Goal: Task Accomplishment & Management: Manage account settings

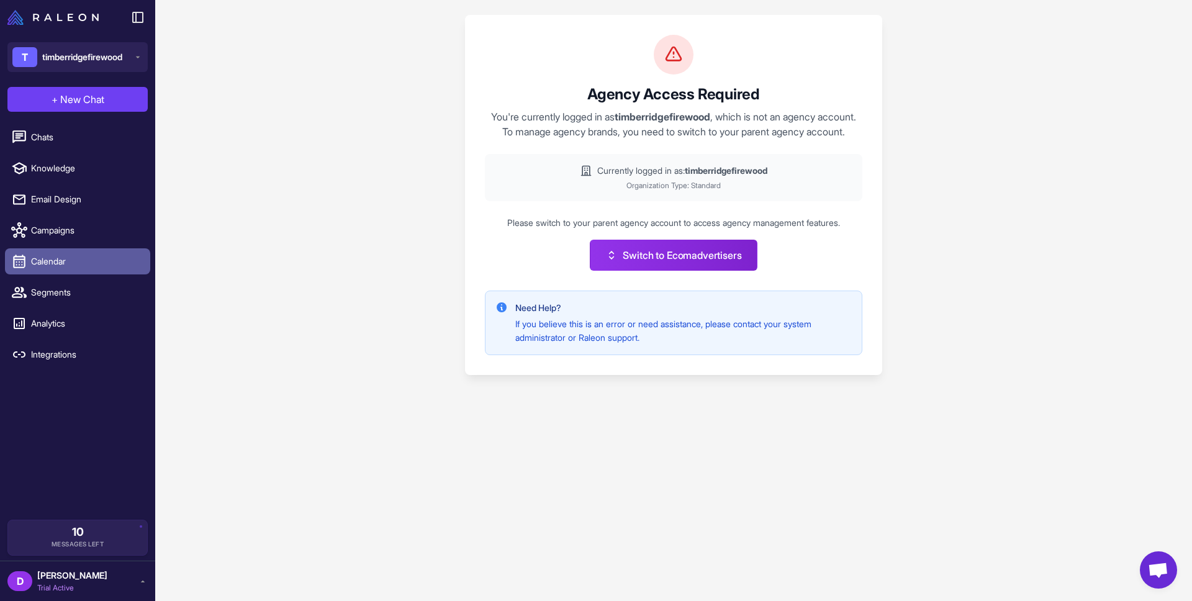
click at [84, 263] on span "Calendar" at bounding box center [85, 262] width 109 height 14
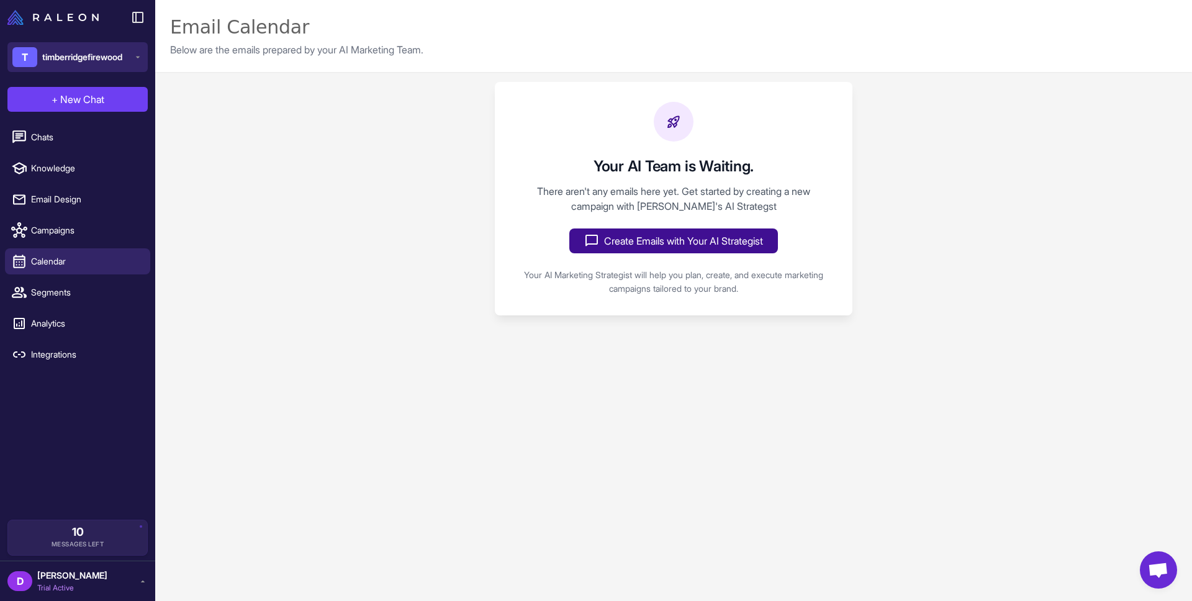
click at [110, 58] on span "timberridgefirewood" at bounding box center [82, 57] width 80 height 14
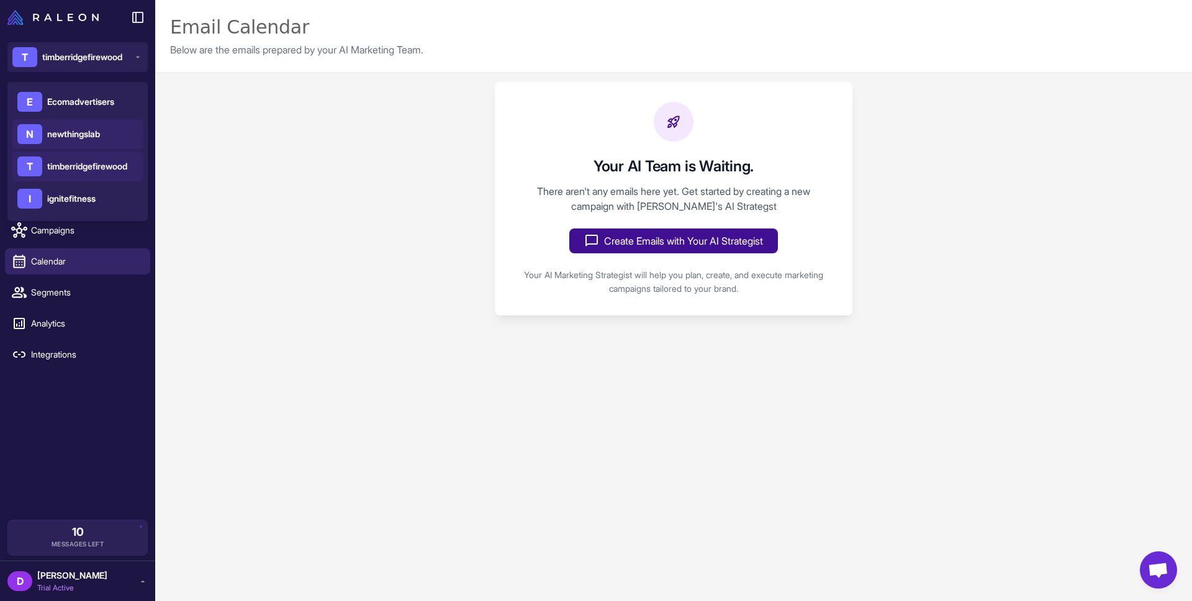
click at [94, 132] on span "newthingslab" at bounding box center [73, 134] width 53 height 14
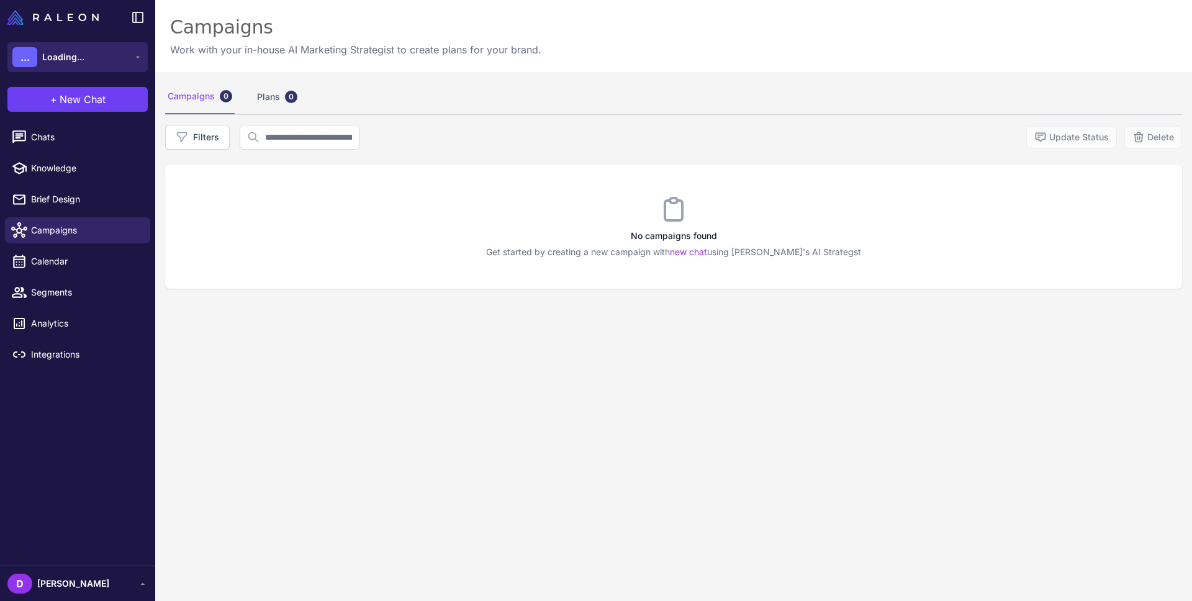
click at [99, 47] on button "... Loading..." at bounding box center [77, 57] width 140 height 30
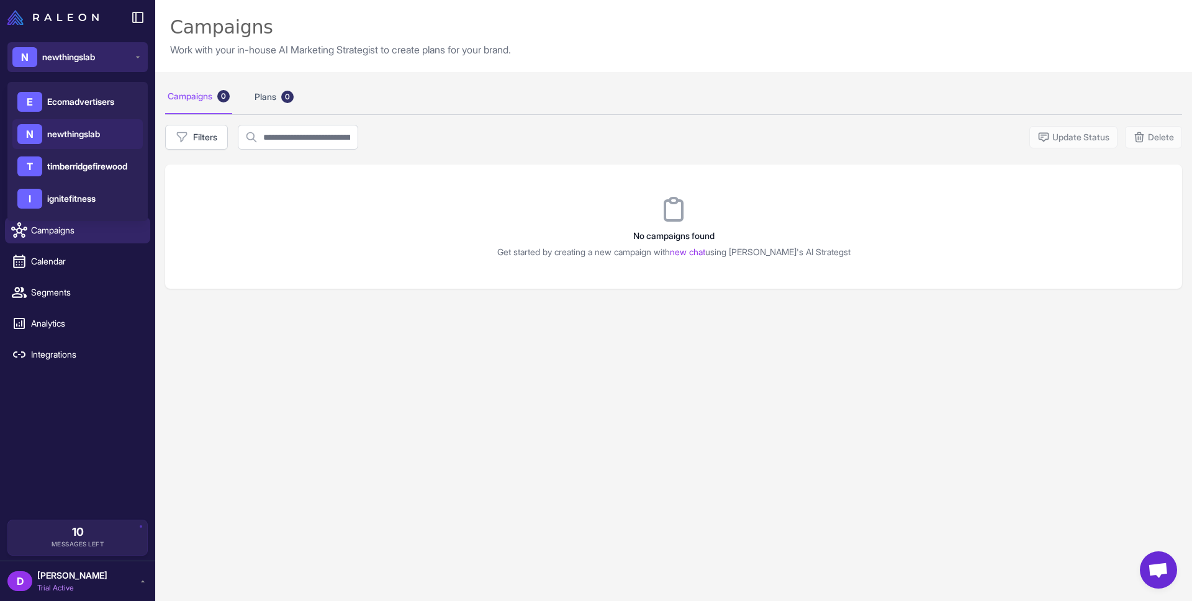
click at [94, 68] on button "N newthingslab" at bounding box center [77, 57] width 140 height 30
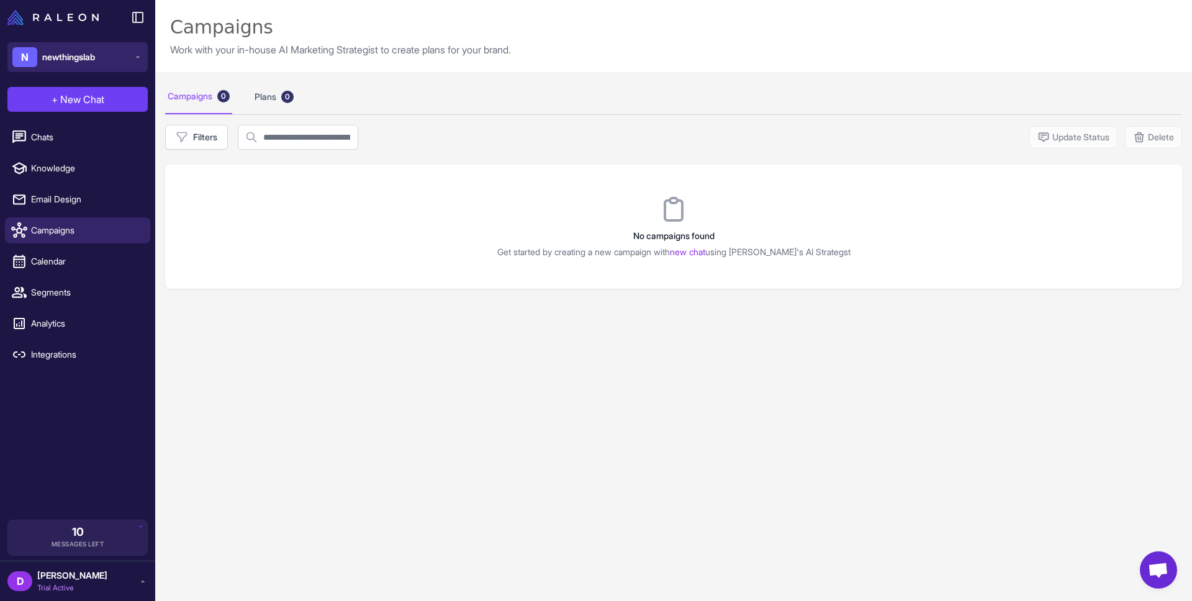
click at [115, 42] on button "N newthingslab" at bounding box center [77, 57] width 140 height 30
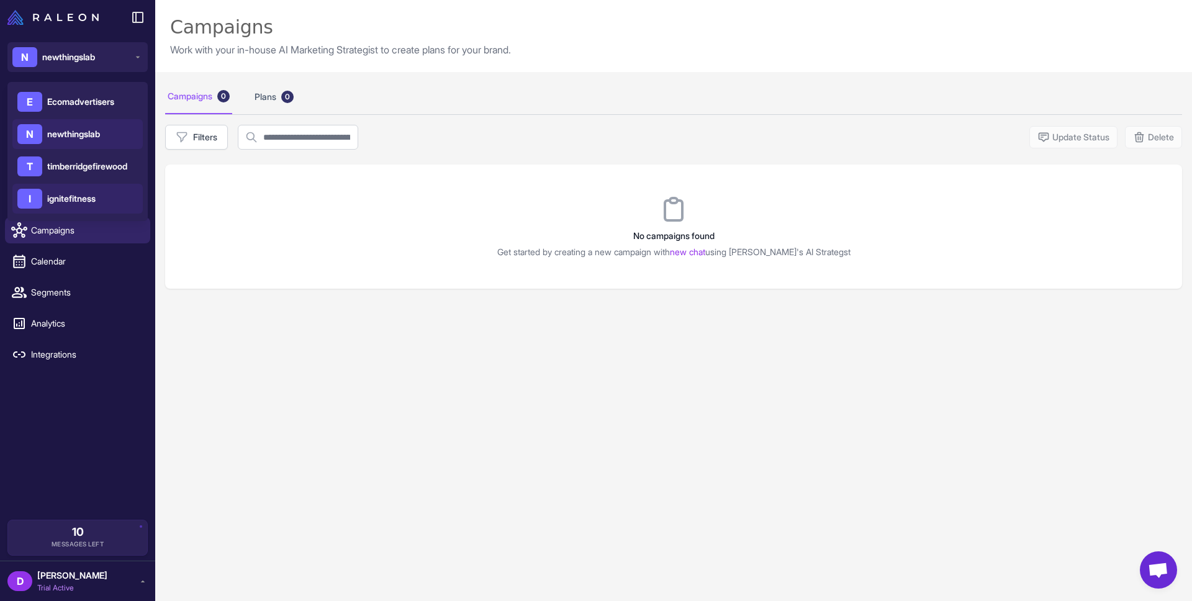
click at [103, 201] on div "I ignitefitness" at bounding box center [77, 199] width 130 height 30
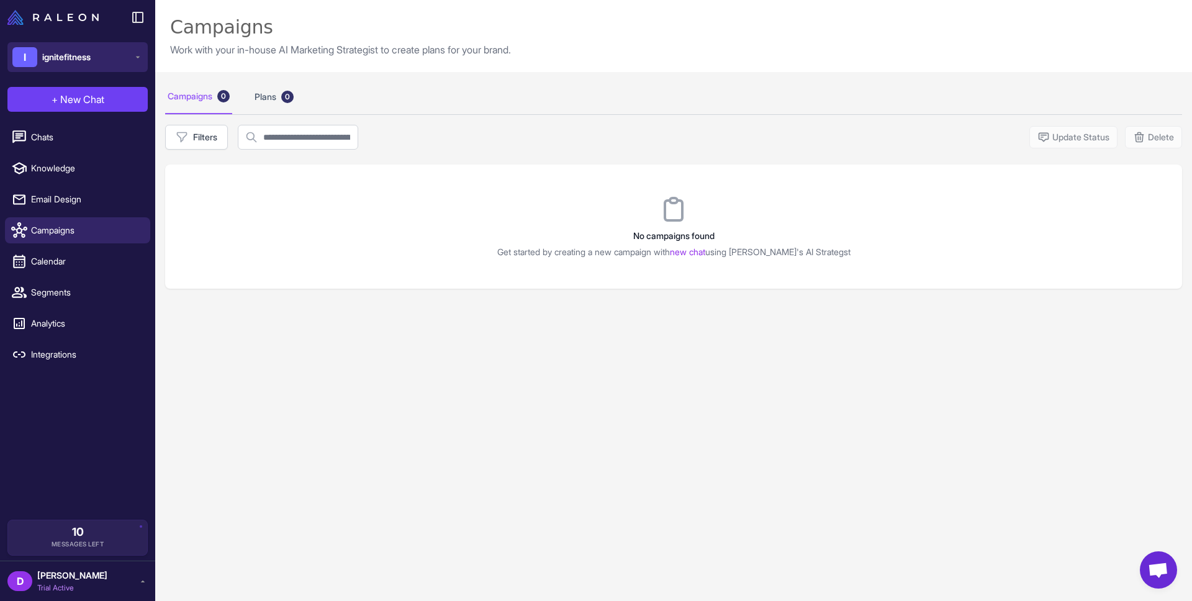
click at [109, 53] on button "I ignitefitness" at bounding box center [77, 57] width 140 height 30
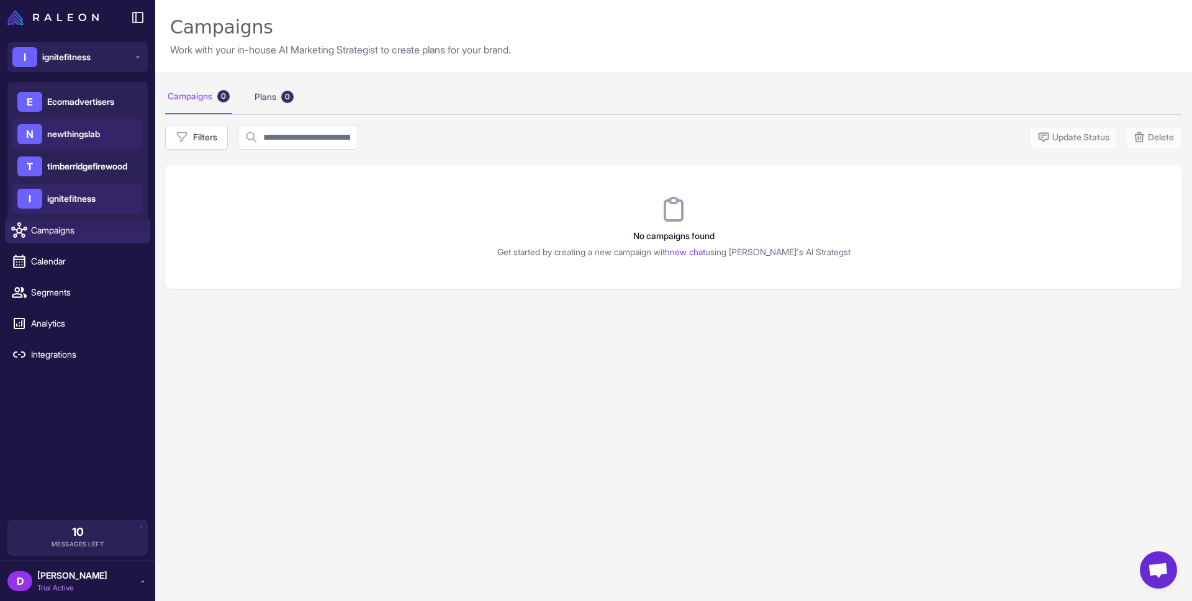
click at [106, 137] on div "N newthingslab" at bounding box center [77, 134] width 130 height 30
